Goal: Find contact information: Find contact information

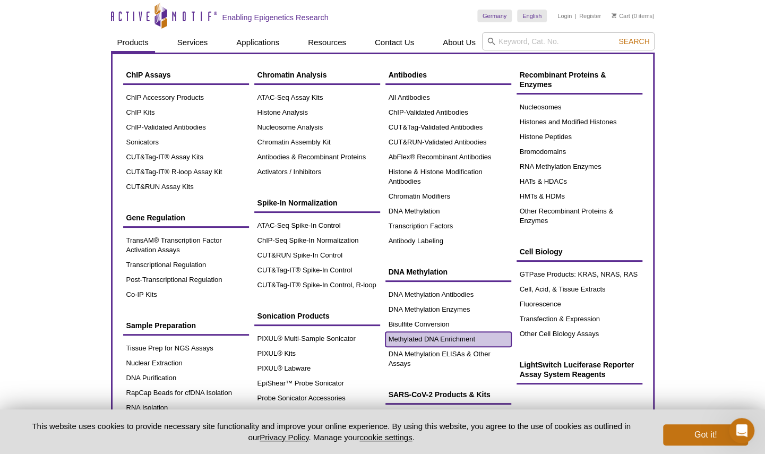
click at [437, 337] on link "Methylated DNA Enrichment" at bounding box center [448, 339] width 126 height 15
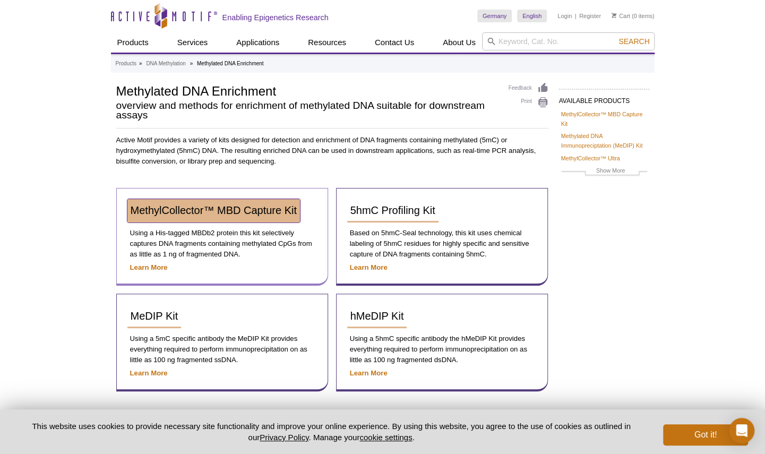
click at [251, 209] on span "MethylCollector™ MBD Capture Kit" at bounding box center [214, 210] width 166 height 12
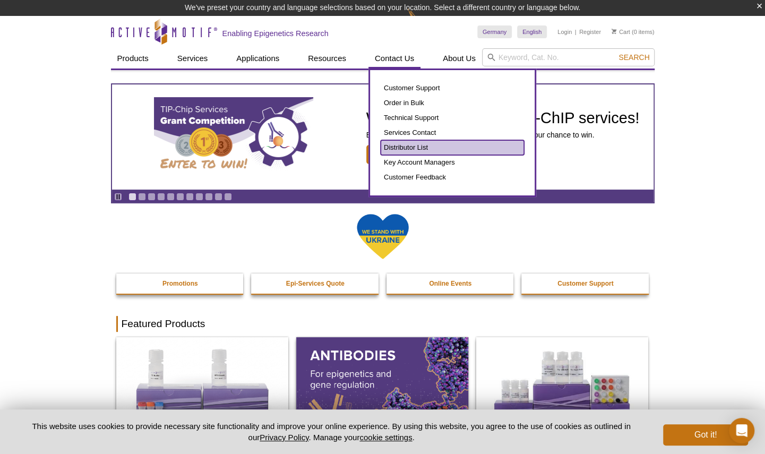
click at [408, 149] on link "Distributor List" at bounding box center [452, 147] width 143 height 15
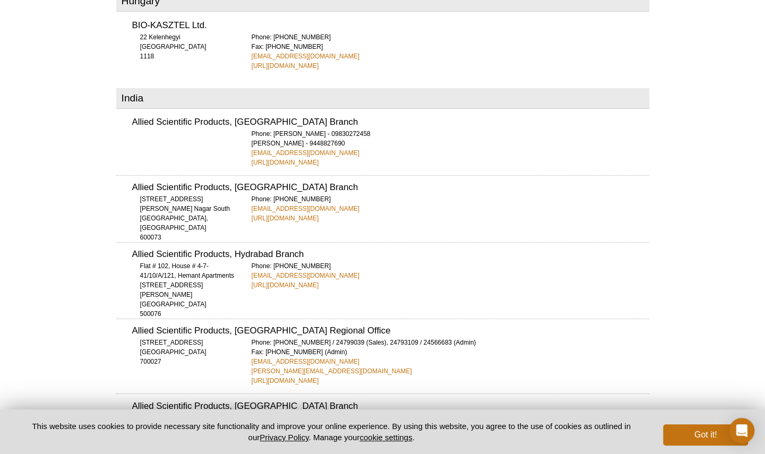
scroll to position [1842, 0]
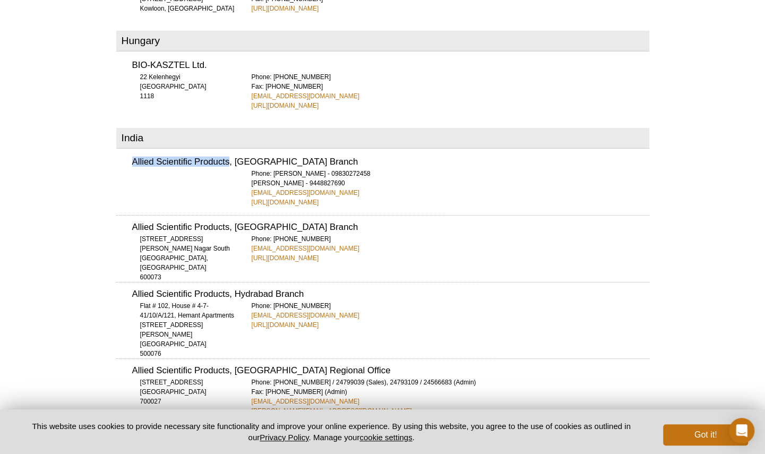
drag, startPoint x: 133, startPoint y: 121, endPoint x: 228, endPoint y: 121, distance: 95.6
click at [228, 158] on h3 "Allied Scientific Products, Bangalore Branch" at bounding box center [390, 162] width 517 height 9
copy h3 "Allied Scientific Products"
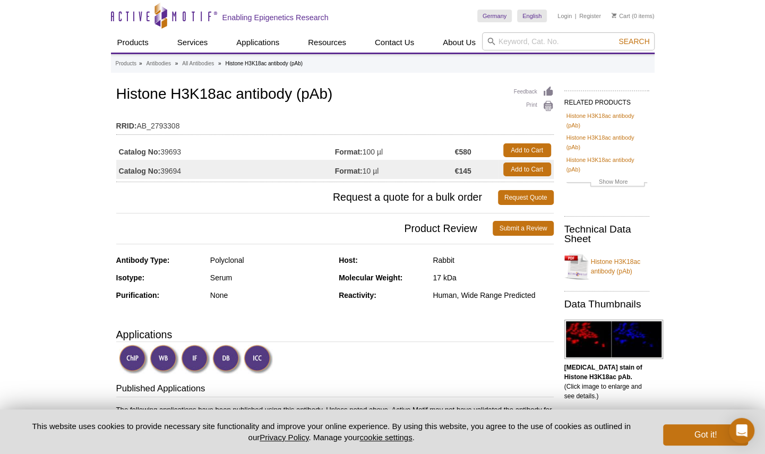
scroll to position [138, 0]
